Goal: Book appointment/travel/reservation

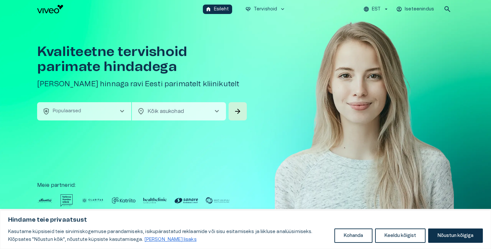
click at [379, 10] on p "EST" at bounding box center [376, 9] width 9 height 7
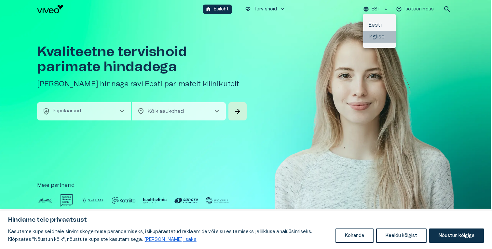
click at [375, 41] on li "Inglise" at bounding box center [379, 37] width 33 height 12
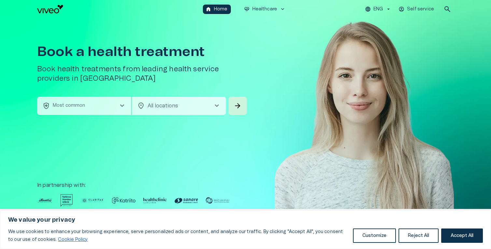
click at [101, 109] on button "health_and_safety Most common chevron_right" at bounding box center [84, 106] width 94 height 18
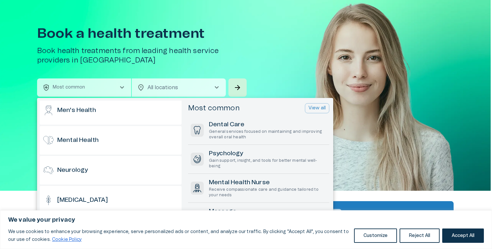
scroll to position [371, 0]
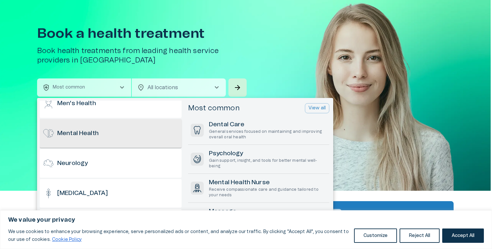
click at [114, 133] on div "Mental Health" at bounding box center [111, 133] width 142 height 29
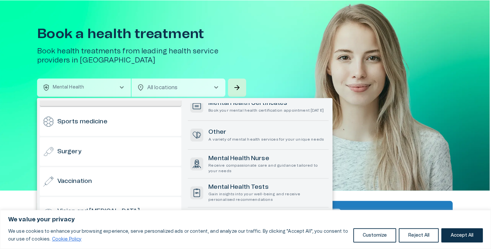
scroll to position [641, 0]
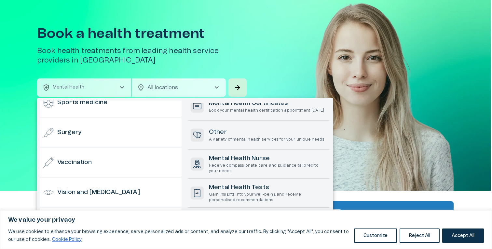
click at [393, 111] on div at bounding box center [246, 124] width 492 height 249
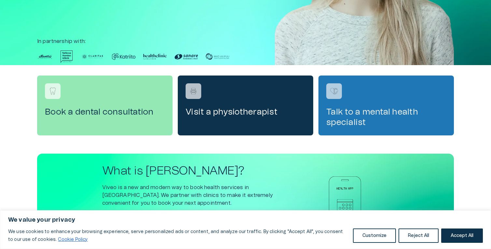
scroll to position [0, 0]
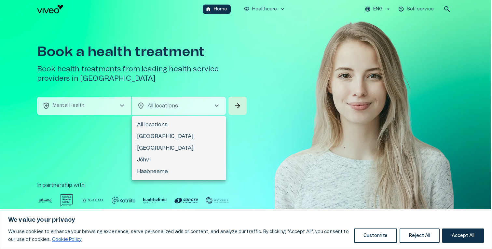
click at [177, 108] on body "We value your privacy We use cookies to enhance your browsing experience, serve…" at bounding box center [246, 124] width 492 height 249
click at [170, 139] on li "[GEOGRAPHIC_DATA]" at bounding box center [179, 137] width 94 height 12
type input "**********"
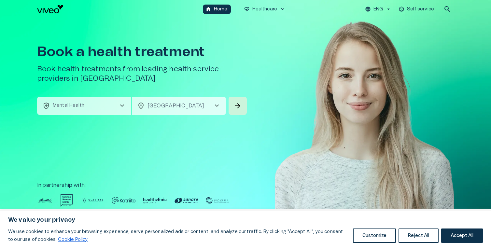
click at [94, 102] on button "health_and_safety Mental Health chevron_right" at bounding box center [84, 106] width 94 height 18
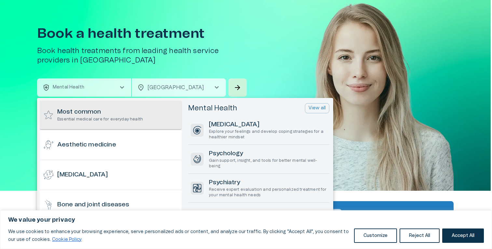
click at [115, 118] on p "Essential medical care for everyday health" at bounding box center [100, 120] width 86 height 6
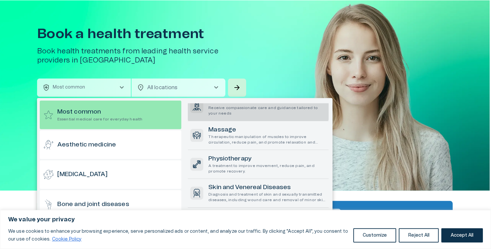
scroll to position [82, 0]
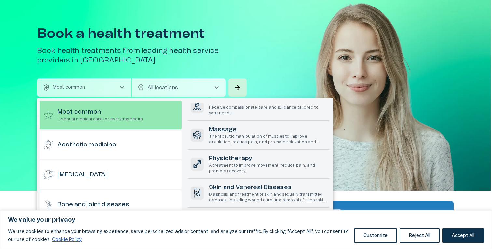
click at [371, 76] on div at bounding box center [246, 124] width 492 height 249
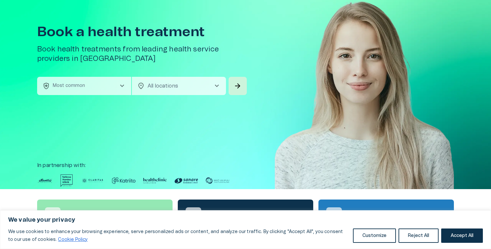
scroll to position [0, 0]
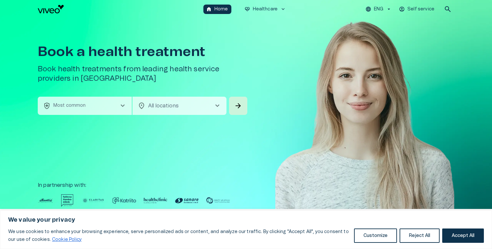
click at [159, 108] on body "We value your privacy We use cookies to enhance your browsing experience, serve…" at bounding box center [246, 124] width 492 height 249
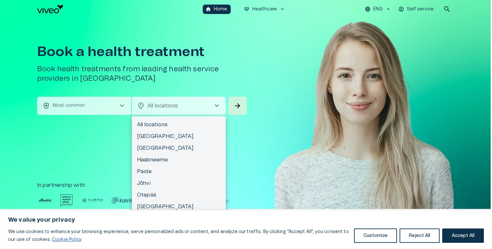
click at [110, 105] on div at bounding box center [246, 124] width 492 height 249
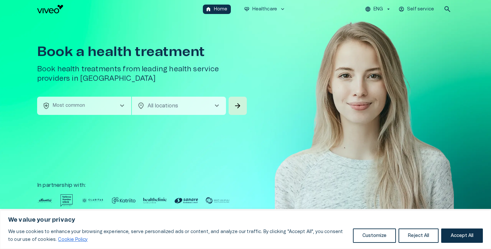
click at [110, 105] on button "health_and_safety Most common chevron_right" at bounding box center [84, 106] width 94 height 18
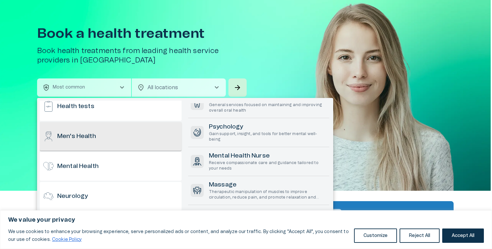
scroll to position [348, 0]
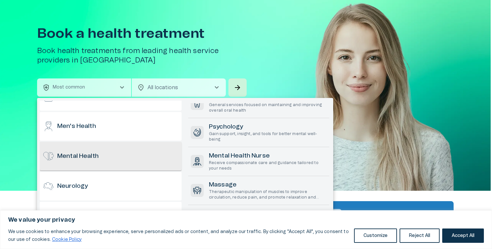
click at [113, 161] on div "Mental Health" at bounding box center [111, 156] width 142 height 29
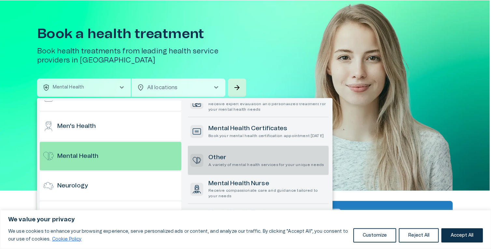
scroll to position [108, 0]
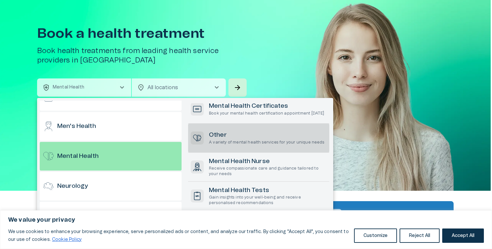
click at [276, 143] on p "A variety of mental health services for your unique needs" at bounding box center [267, 143] width 116 height 6
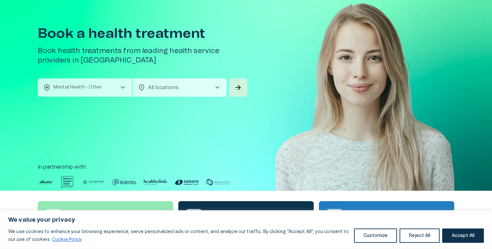
click at [200, 82] on body "We value your privacy We use cookies to enhance your browsing experience, serve…" at bounding box center [246, 106] width 492 height 249
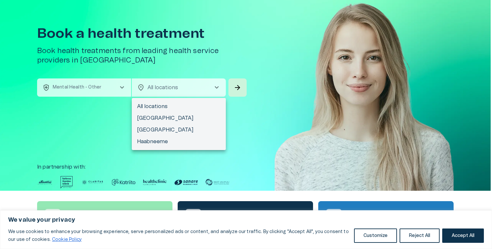
click at [181, 118] on li "[GEOGRAPHIC_DATA]" at bounding box center [179, 118] width 94 height 12
type input "**********"
click at [192, 90] on body "We value your privacy We use cookies to enhance your browsing experience, serve…" at bounding box center [246, 106] width 492 height 249
click at [178, 132] on li "[GEOGRAPHIC_DATA]" at bounding box center [179, 130] width 94 height 12
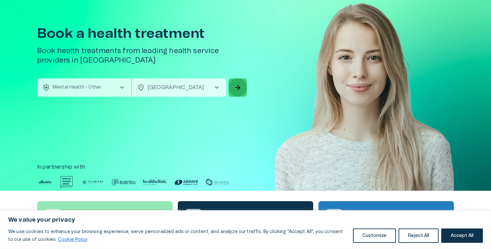
click at [230, 87] on button "arrow_forward" at bounding box center [237, 87] width 18 height 18
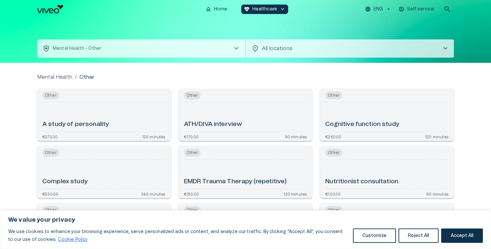
click at [189, 52] on button "health_and_safety Mental Health - Other chevron_right" at bounding box center [141, 48] width 208 height 18
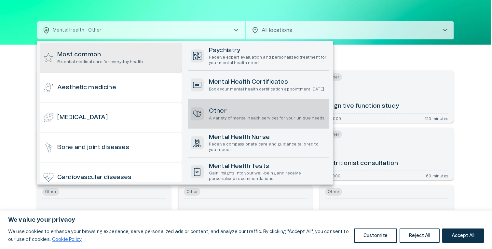
click at [138, 55] on div "Most common Essential medical care for everyday health" at bounding box center [111, 57] width 142 height 29
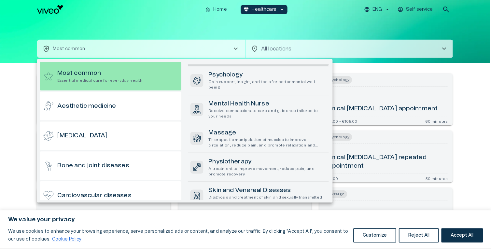
scroll to position [40, 0]
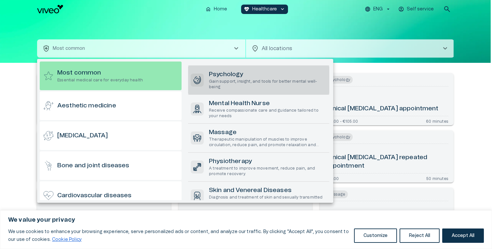
click at [253, 83] on p "Gain support, insight, and tools for better mental well-being" at bounding box center [268, 84] width 118 height 11
